Goal: Information Seeking & Learning: Learn about a topic

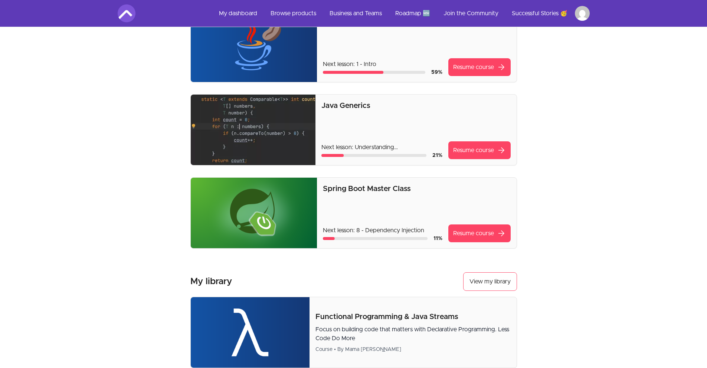
scroll to position [107, 0]
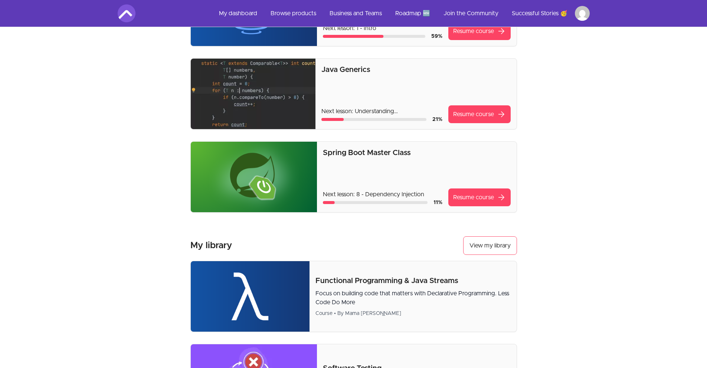
click at [430, 167] on div "Spring Boot Master Class Next lesson: 8 - Dependency Injection 11 % Resume cour…" at bounding box center [416, 177] width 187 height 59
click at [459, 197] on link "Resume course arrow_forward" at bounding box center [479, 197] width 62 height 18
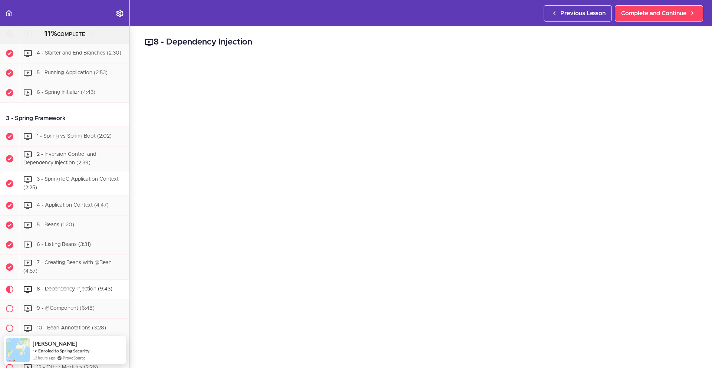
scroll to position [185, 0]
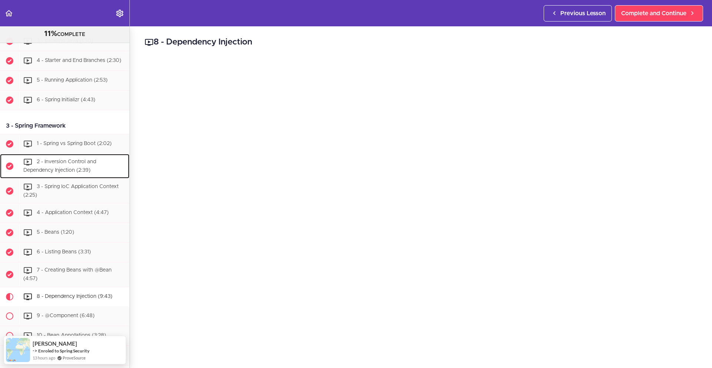
click at [86, 170] on div "2 - Inversion Control and Dependency Injection (2:39)" at bounding box center [74, 166] width 110 height 24
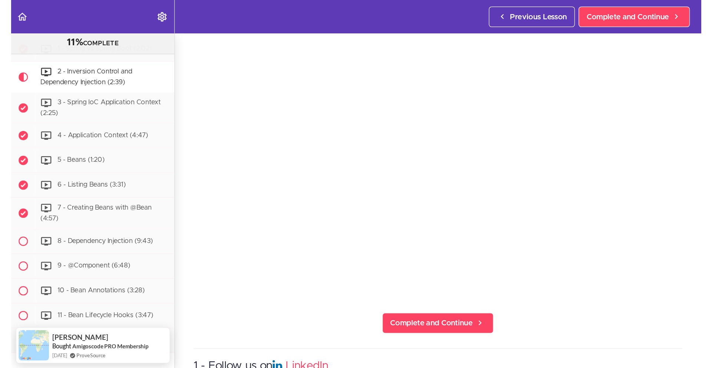
scroll to position [290, 0]
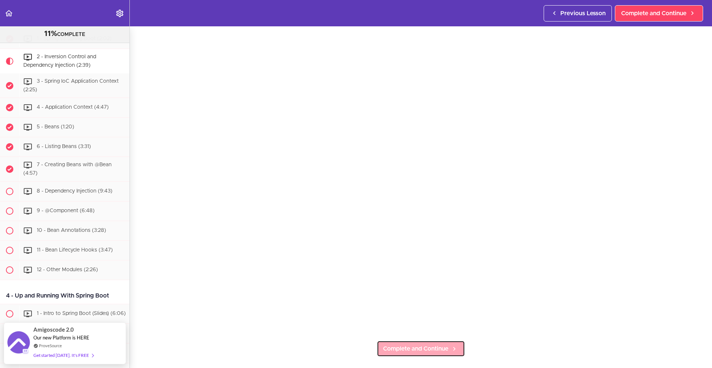
click at [424, 345] on span "Complete and Continue" at bounding box center [415, 348] width 65 height 9
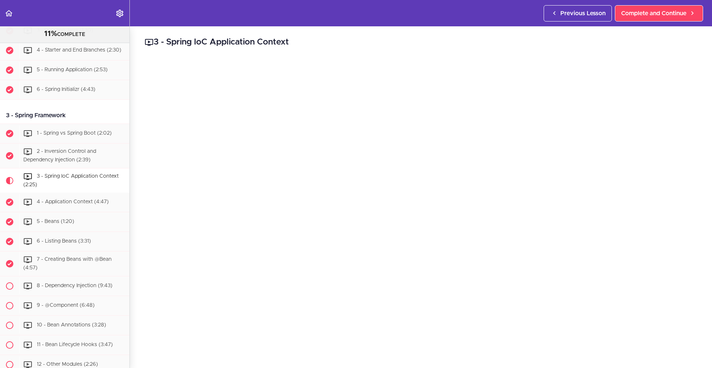
scroll to position [199, 0]
